Goal: Task Accomplishment & Management: Complete application form

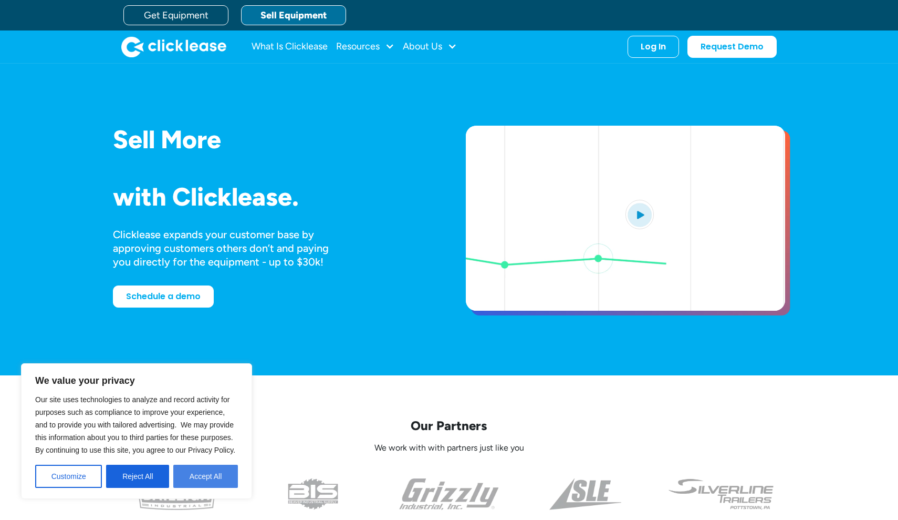
click at [215, 465] on button "Accept All" at bounding box center [205, 475] width 65 height 23
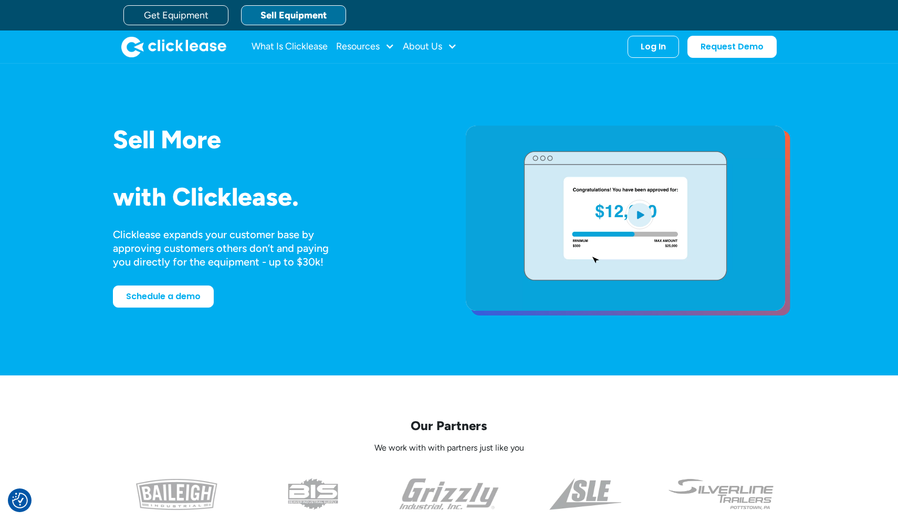
click at [291, 13] on link "Sell Equipment" at bounding box center [293, 15] width 105 height 20
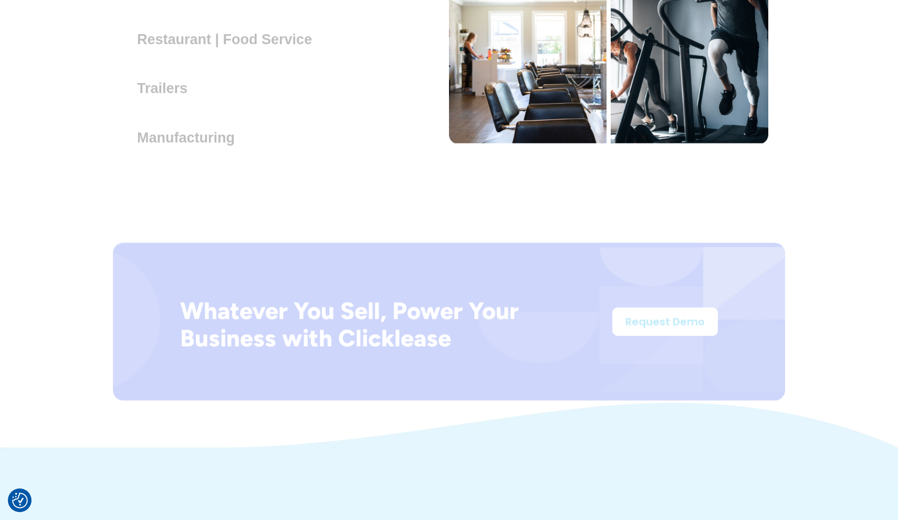
scroll to position [3464, 0]
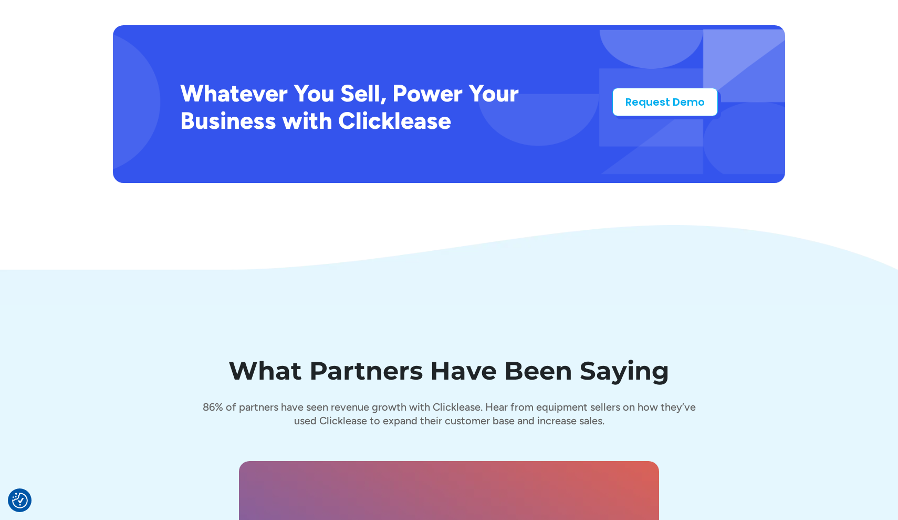
click at [647, 90] on link "Request Demo" at bounding box center [666, 102] width 106 height 28
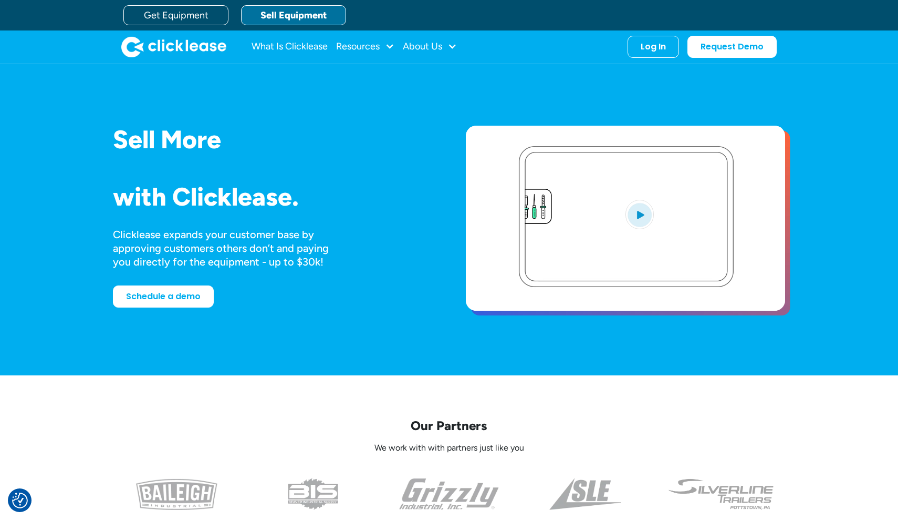
scroll to position [0, 0]
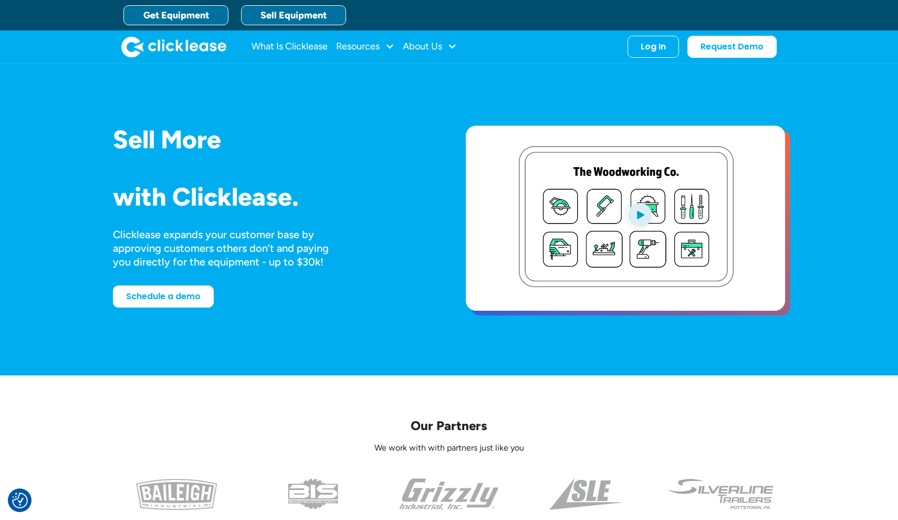
click at [196, 15] on link "Get Equipment" at bounding box center [175, 15] width 105 height 20
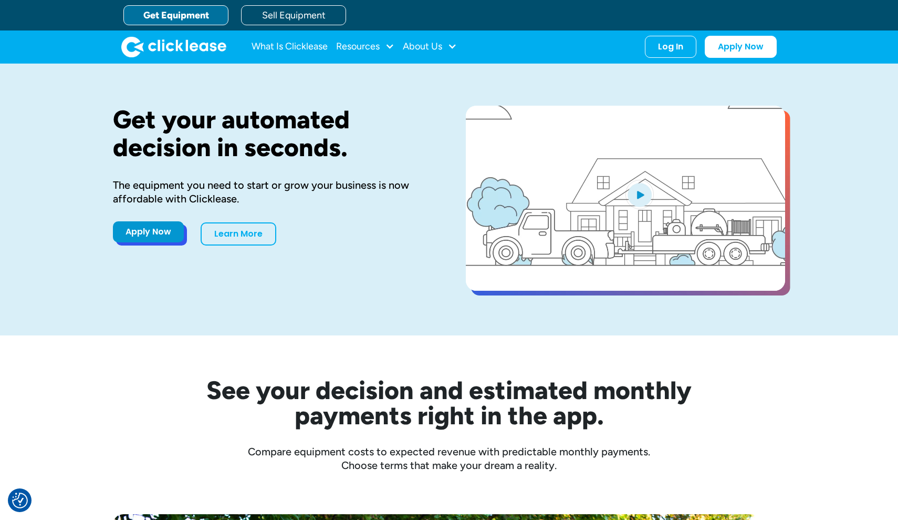
click at [142, 234] on link "Apply Now" at bounding box center [148, 231] width 71 height 21
